Goal: Obtain resource: Obtain resource

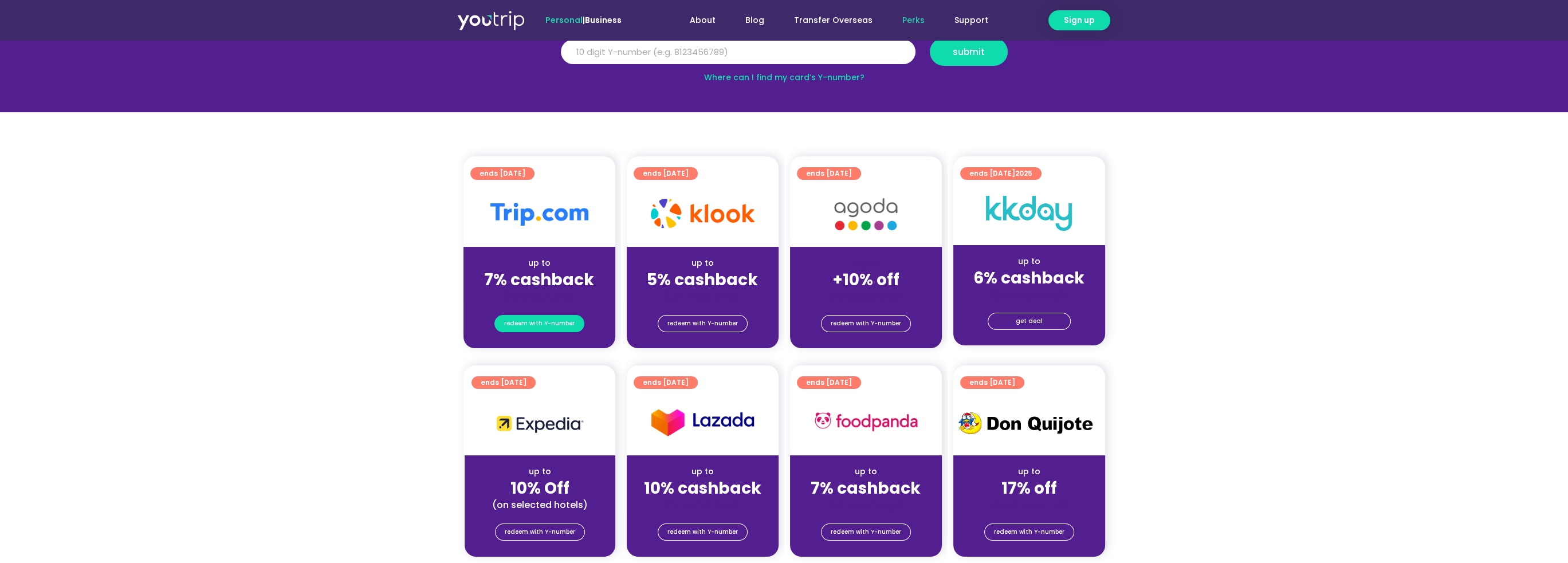
click at [555, 325] on span "redeem with Y-number" at bounding box center [539, 324] width 71 height 16
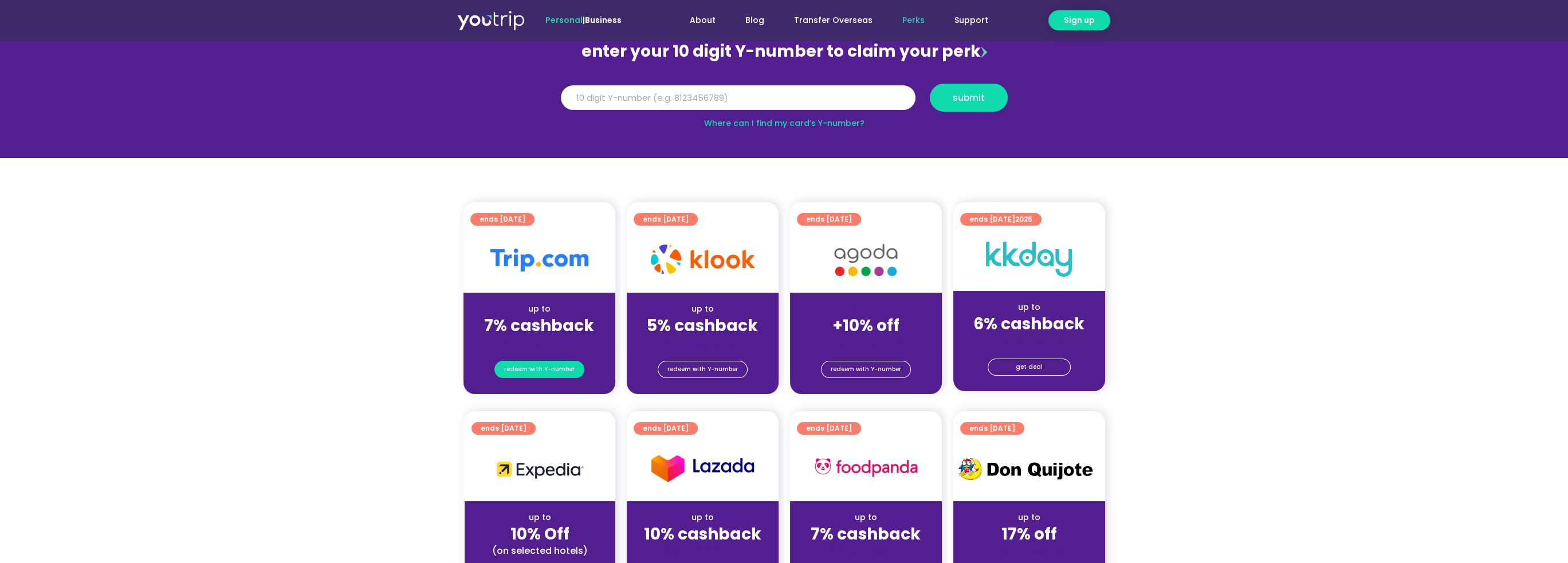
click at [556, 365] on span "redeem with Y-number" at bounding box center [539, 369] width 71 height 16
click at [722, 100] on input "Y Number" at bounding box center [738, 97] width 355 height 25
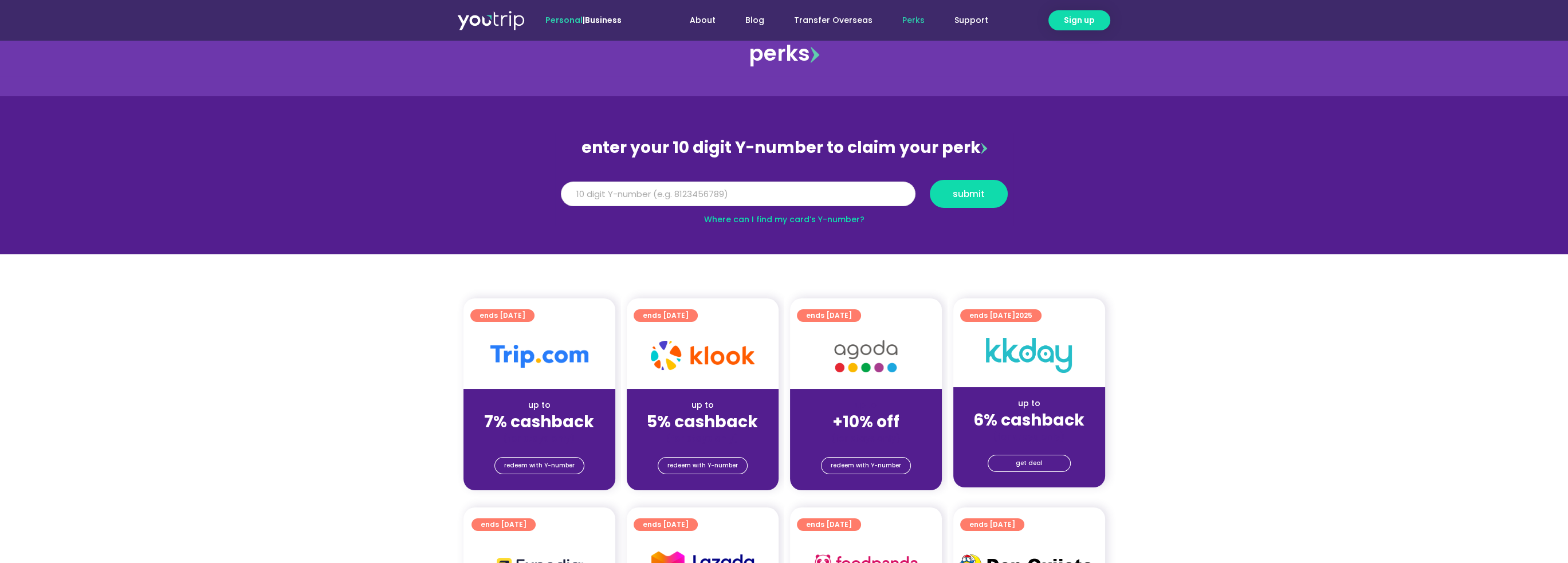
scroll to position [12, 0]
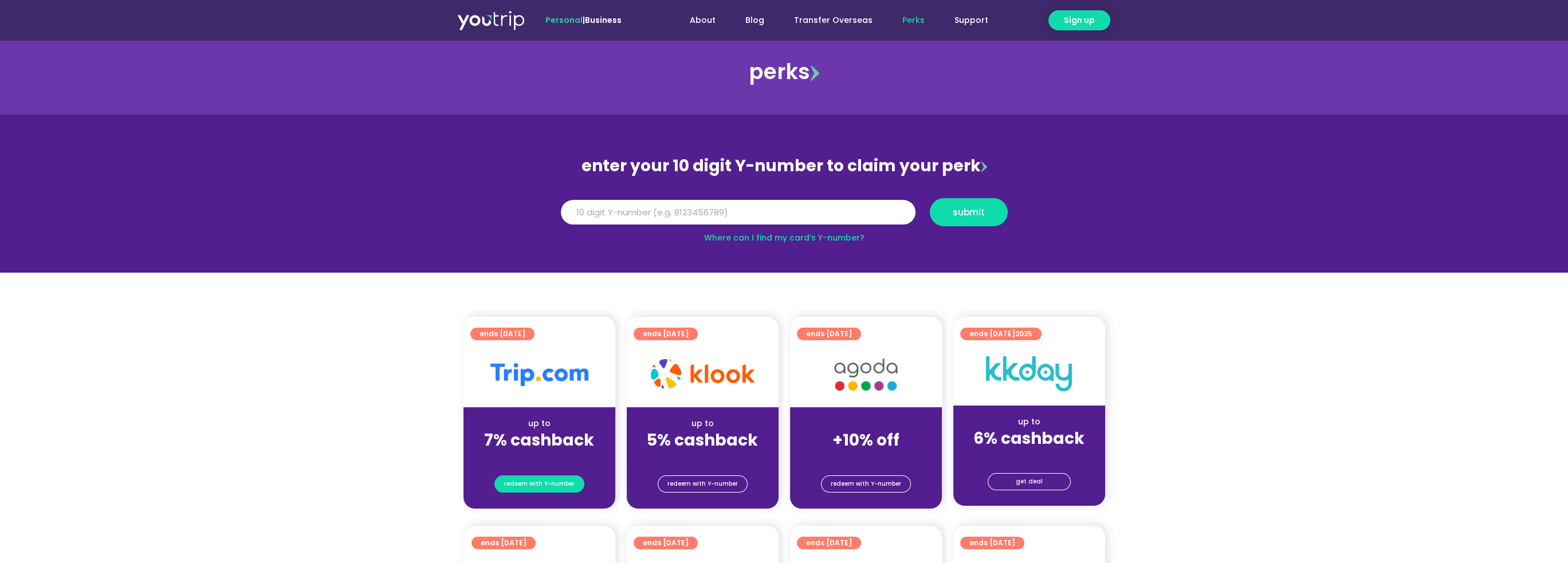
click at [536, 482] on span "redeem with Y-number" at bounding box center [539, 484] width 71 height 16
click at [707, 216] on input "Y Number" at bounding box center [738, 212] width 355 height 25
type input "8104961671"
click at [955, 209] on span "submit" at bounding box center [968, 212] width 32 height 9
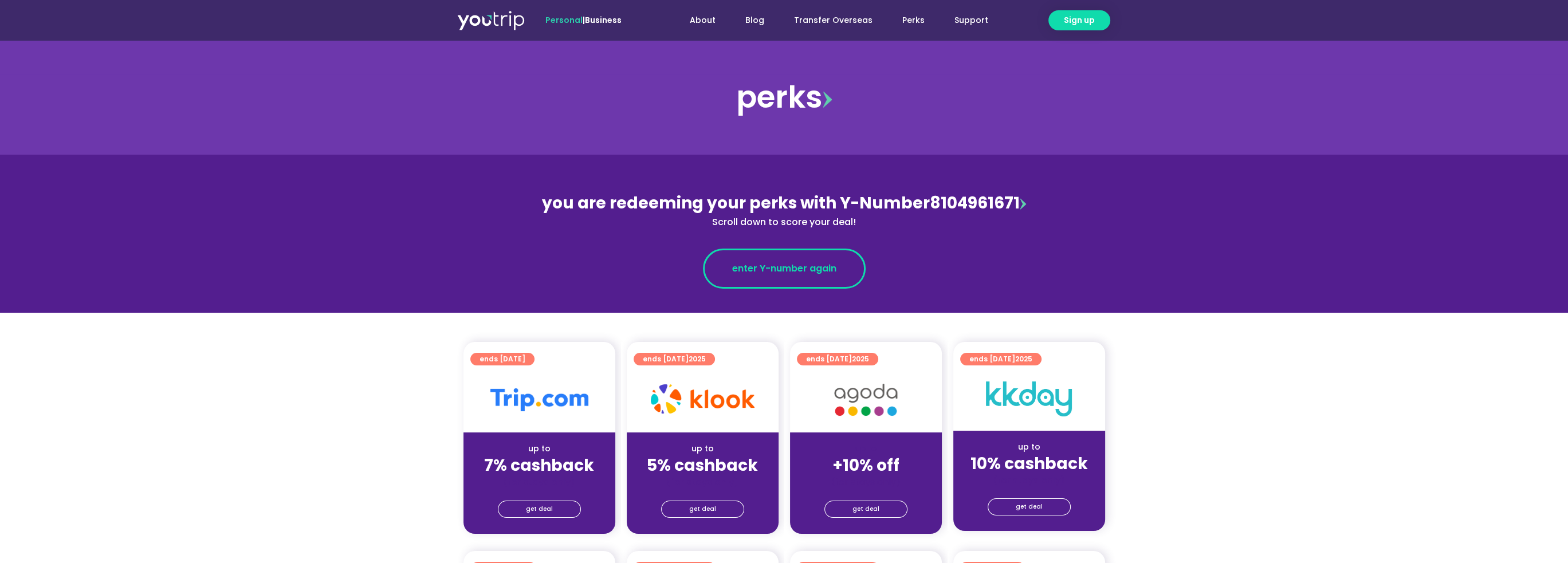
click at [752, 270] on span "enter Y-number again" at bounding box center [784, 268] width 104 height 14
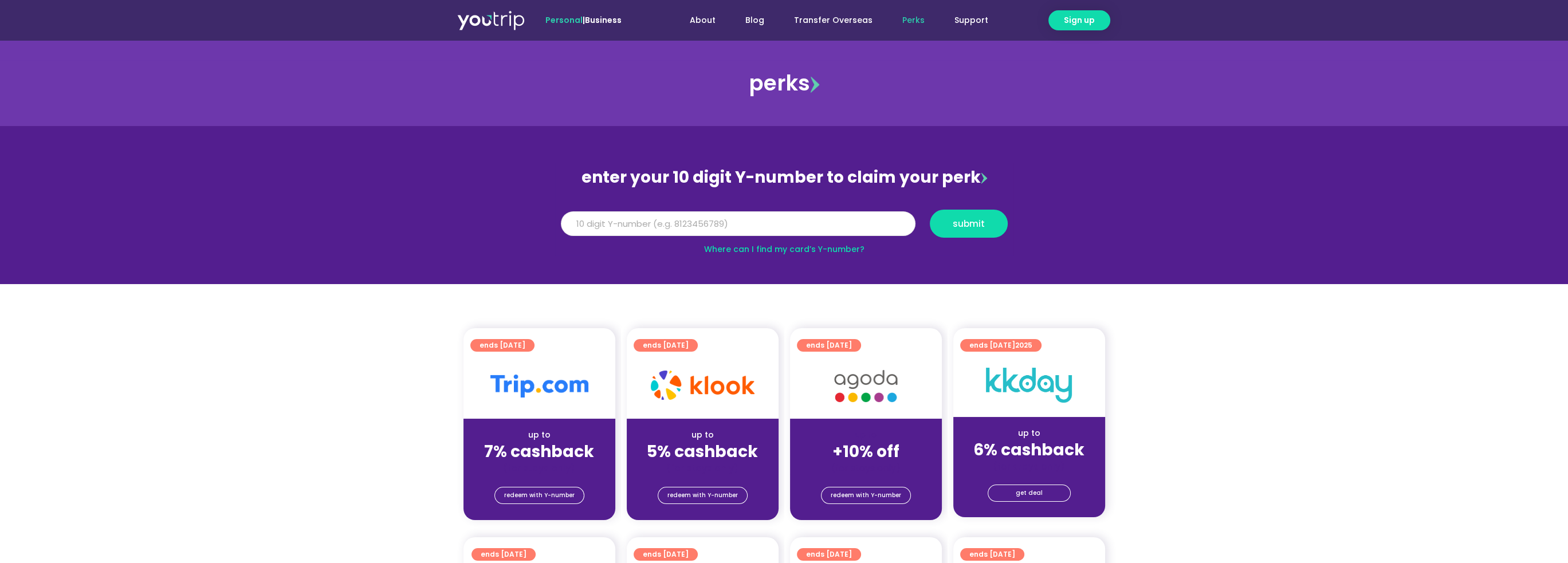
click at [701, 224] on input "Y Number" at bounding box center [738, 223] width 355 height 25
type input "8"
click at [609, 218] on input "Y Number" at bounding box center [738, 223] width 355 height 25
type input "8104961871"
click at [975, 230] on button "submit" at bounding box center [969, 223] width 78 height 28
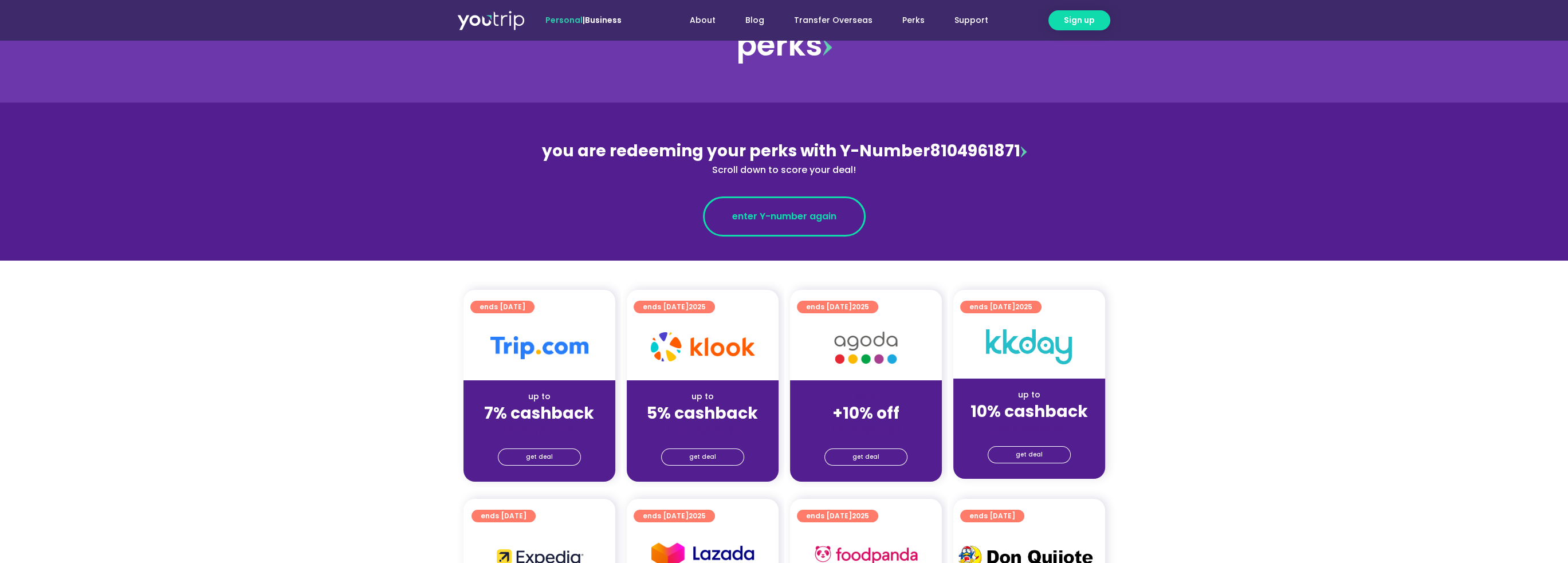
scroll to position [57, 0]
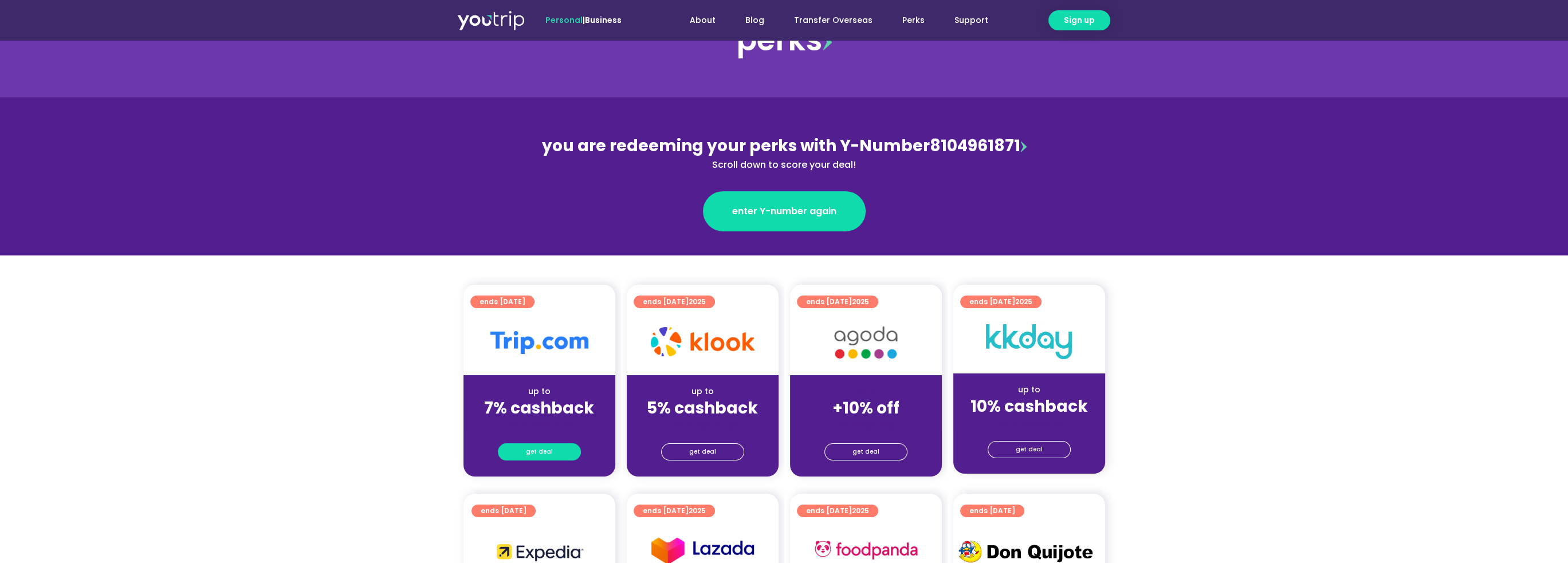
click at [547, 452] on span "get deal" at bounding box center [539, 452] width 27 height 16
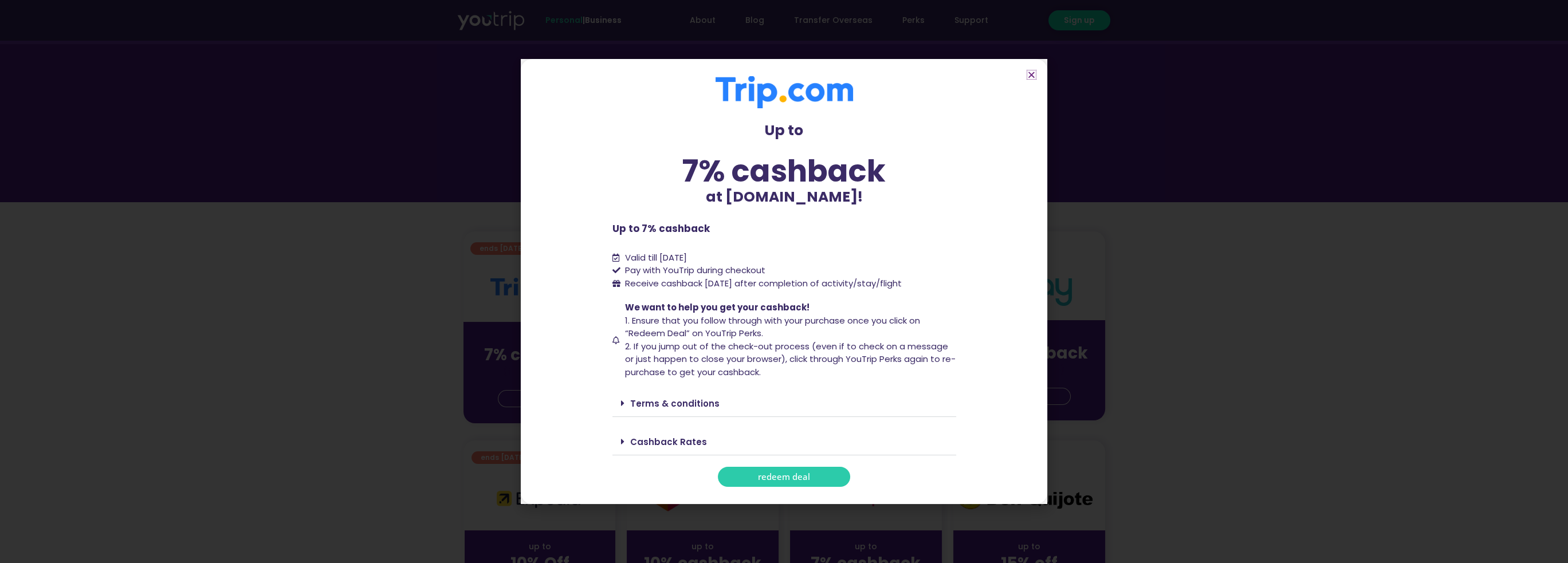
scroll to position [114, 0]
click at [763, 478] on span "redeem deal" at bounding box center [784, 477] width 52 height 9
